Goal: Find specific page/section: Find specific page/section

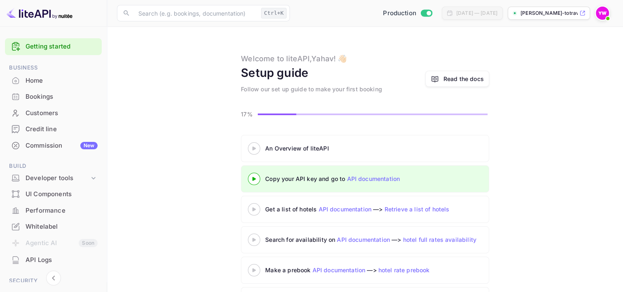
click at [46, 98] on div "Bookings" at bounding box center [62, 96] width 72 height 9
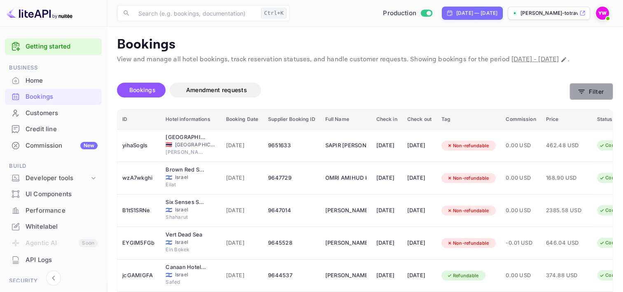
click at [599, 100] on button "Filter" at bounding box center [591, 91] width 44 height 17
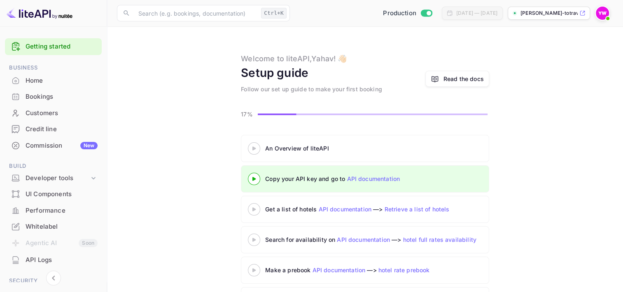
click at [32, 96] on div "Bookings" at bounding box center [62, 96] width 72 height 9
